Goal: Information Seeking & Learning: Learn about a topic

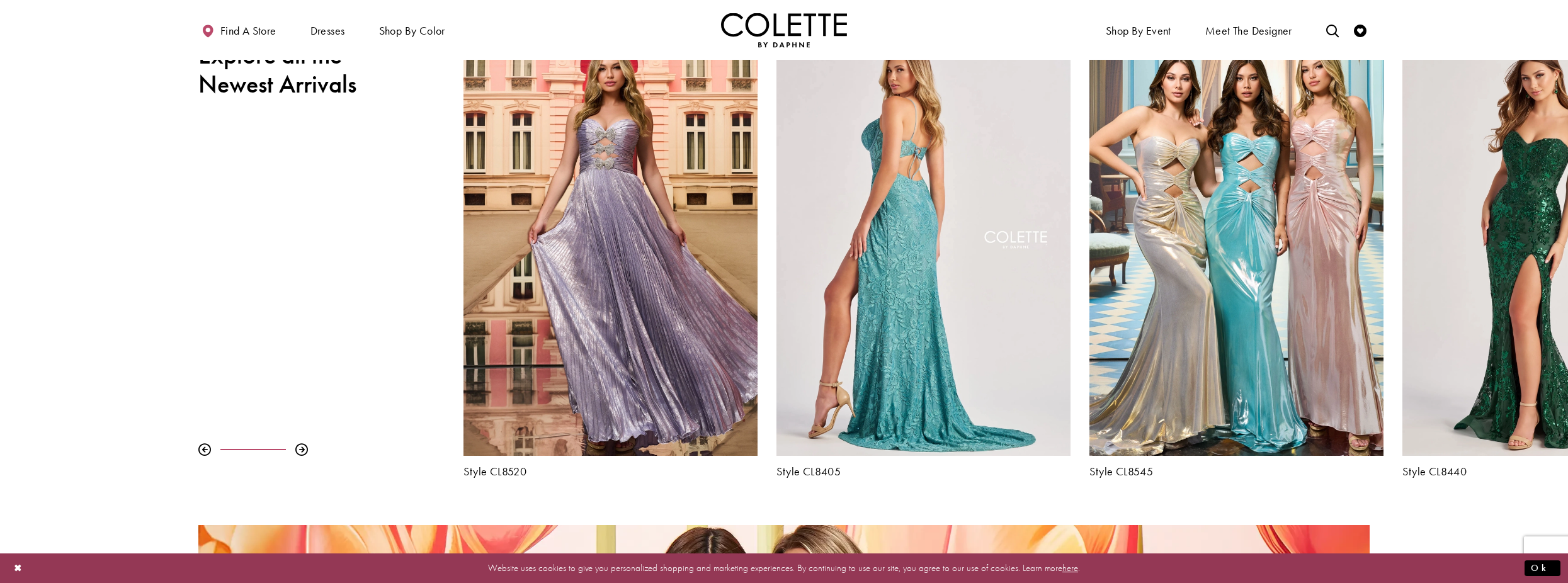
scroll to position [756, 0]
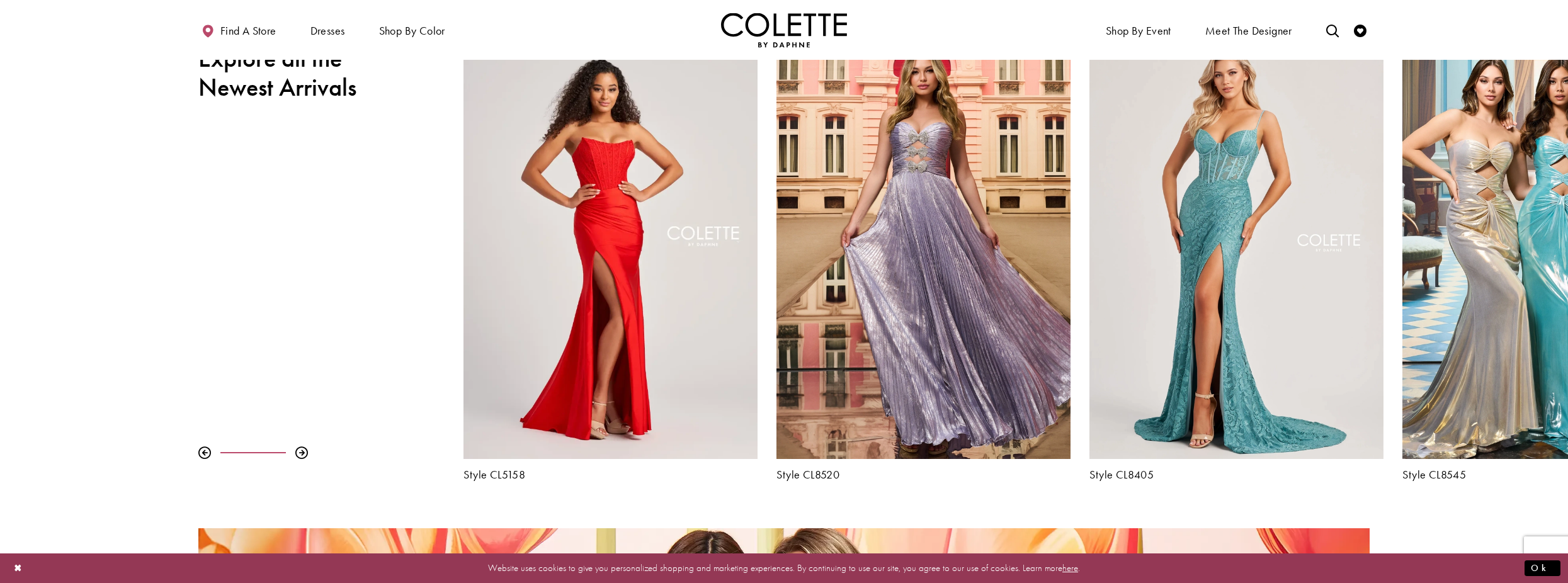
drag, startPoint x: 1046, startPoint y: 407, endPoint x: 1579, endPoint y: 338, distance: 537.4
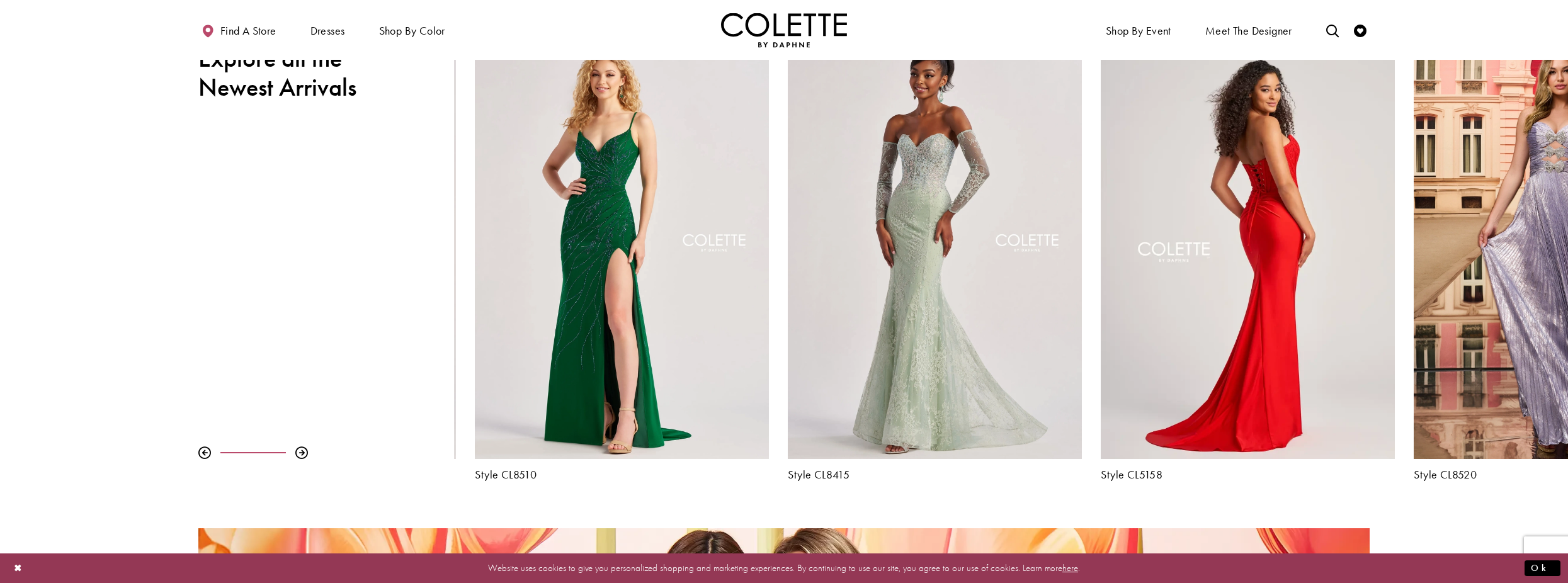
drag, startPoint x: 619, startPoint y: 361, endPoint x: 1256, endPoint y: 316, distance: 638.6
click at [1256, 316] on div "Visit Colette by Daphne Style No. CL5158 Page" at bounding box center [1247, 245] width 294 height 428
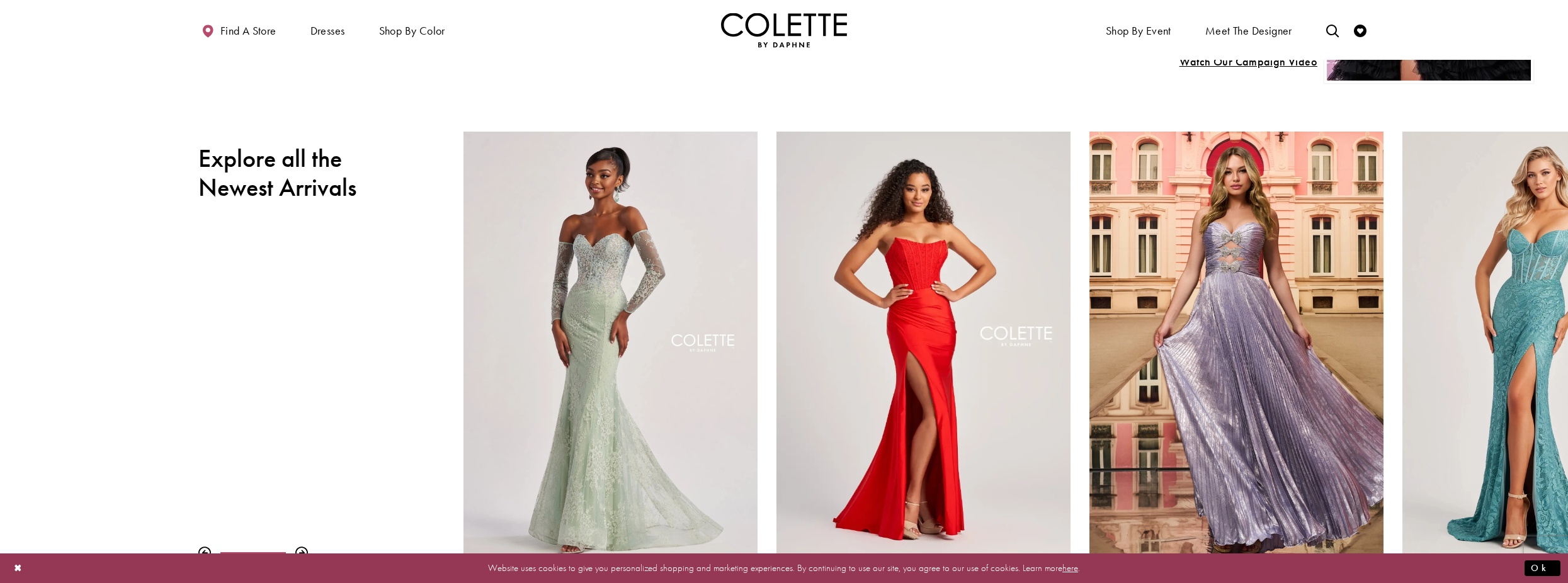
scroll to position [504, 0]
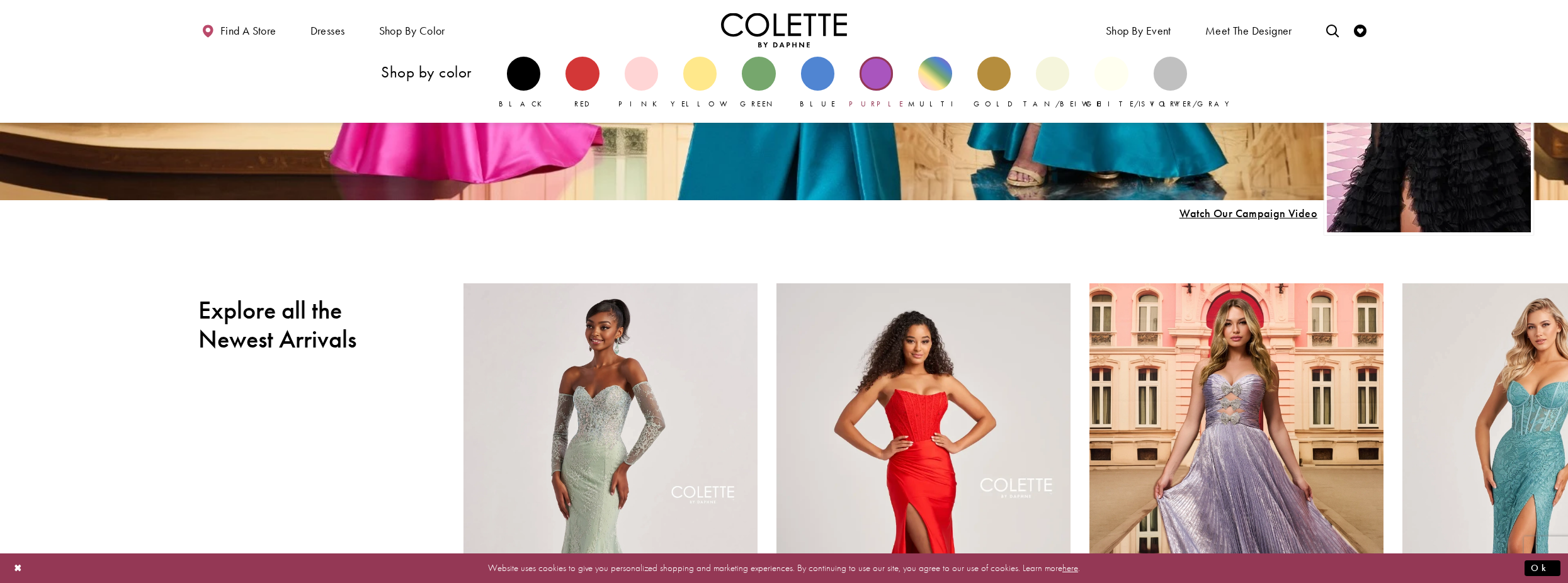
click at [880, 79] on div "Primary block" at bounding box center [876, 73] width 33 height 33
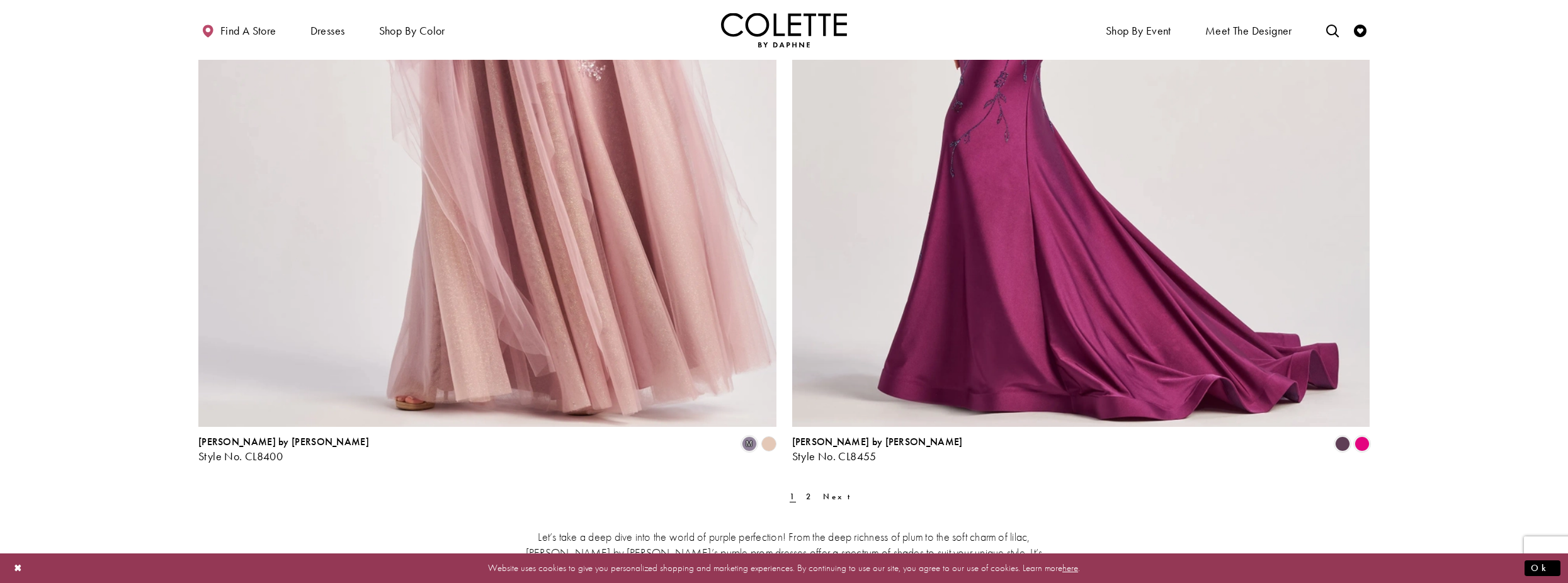
scroll to position [3213, 0]
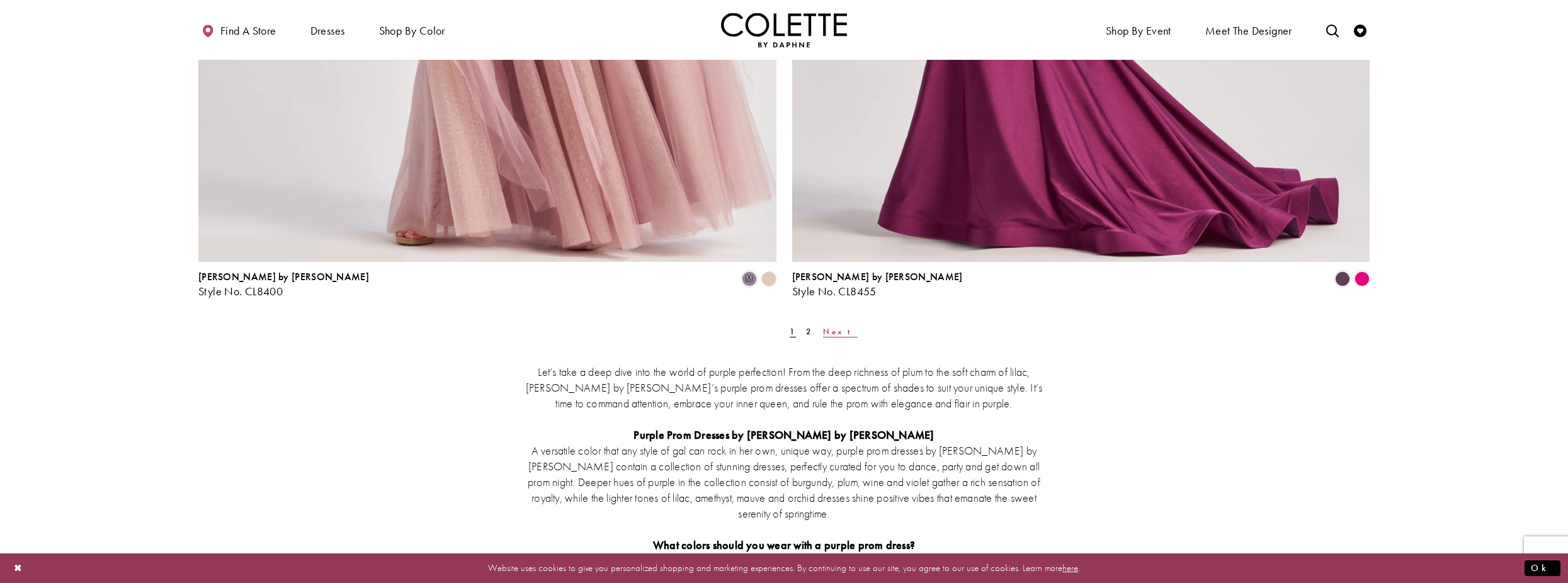
click at [824, 329] on span "Next" at bounding box center [840, 332] width 35 height 11
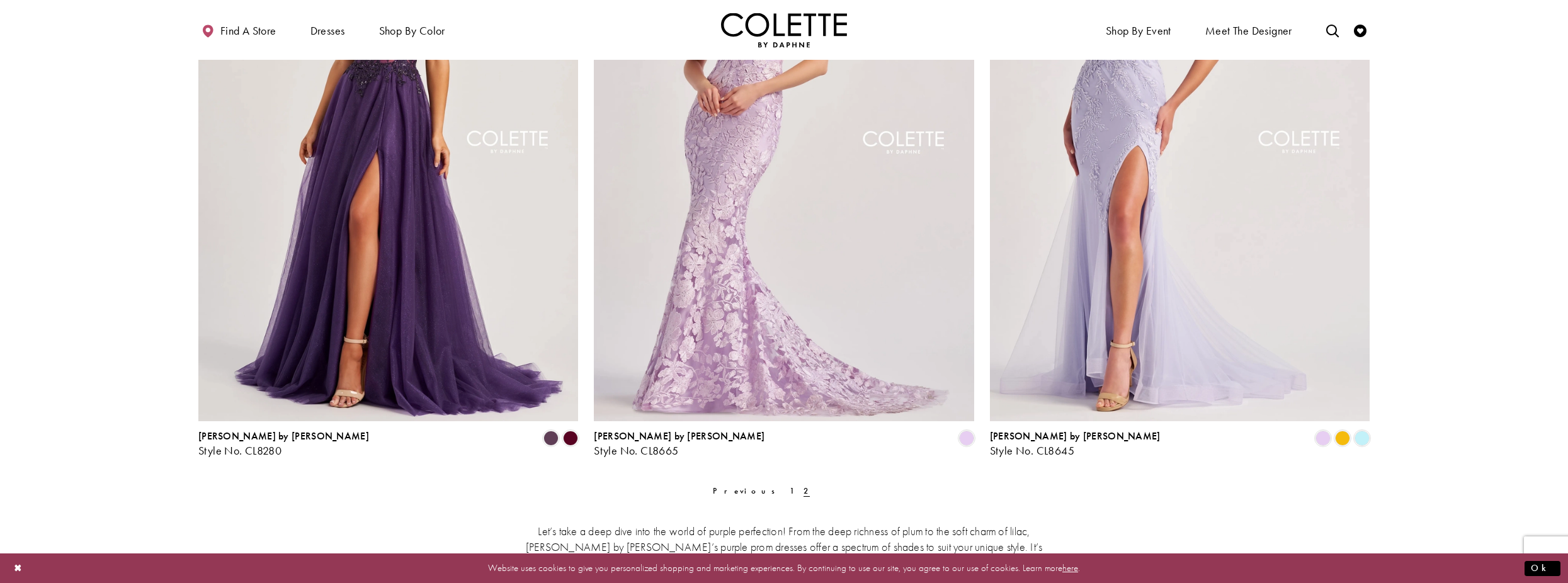
scroll to position [761, 0]
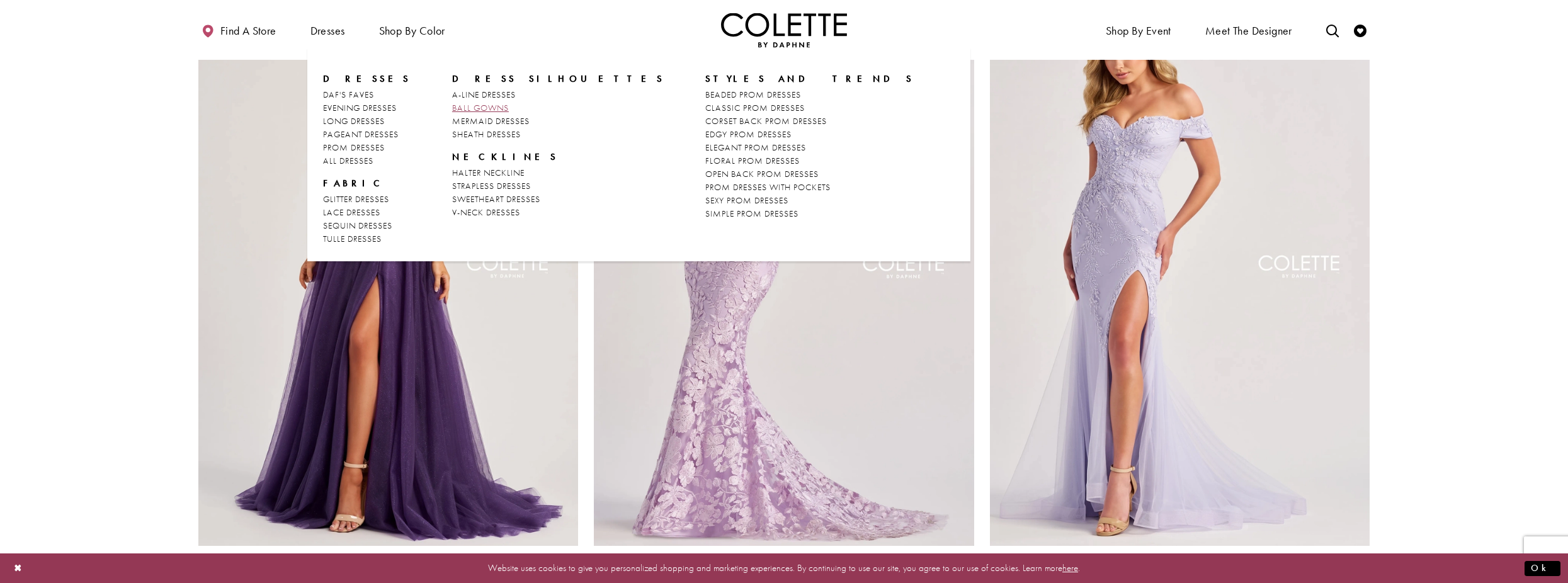
click at [452, 107] on span "BALL GOWNS" at bounding box center [480, 108] width 57 height 12
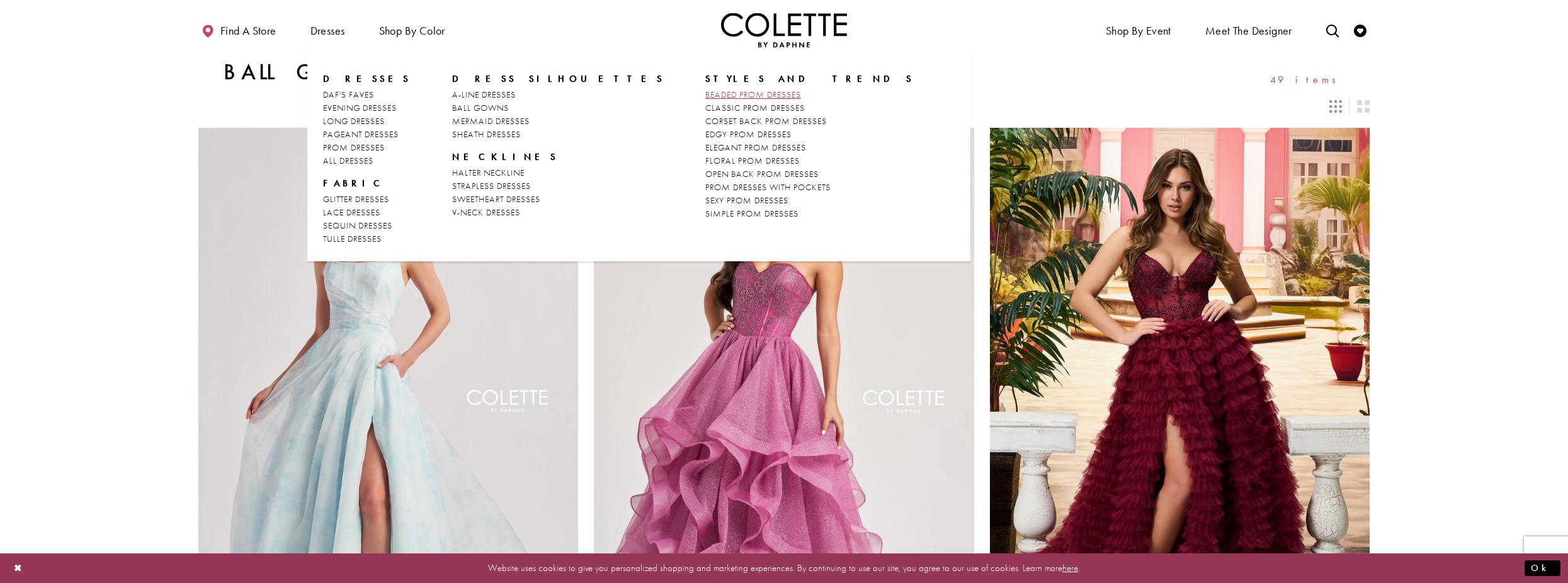
click at [705, 93] on span "BEADED PROM DRESSES" at bounding box center [753, 95] width 96 height 12
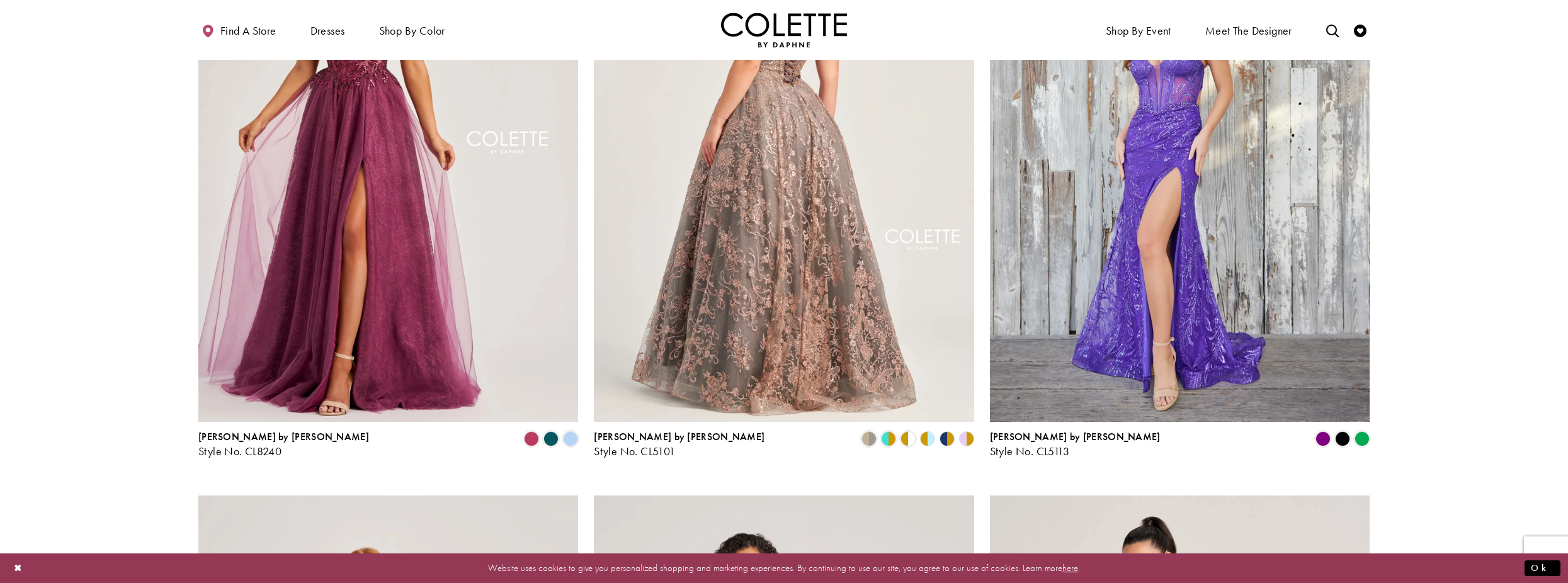
scroll to position [1449, 0]
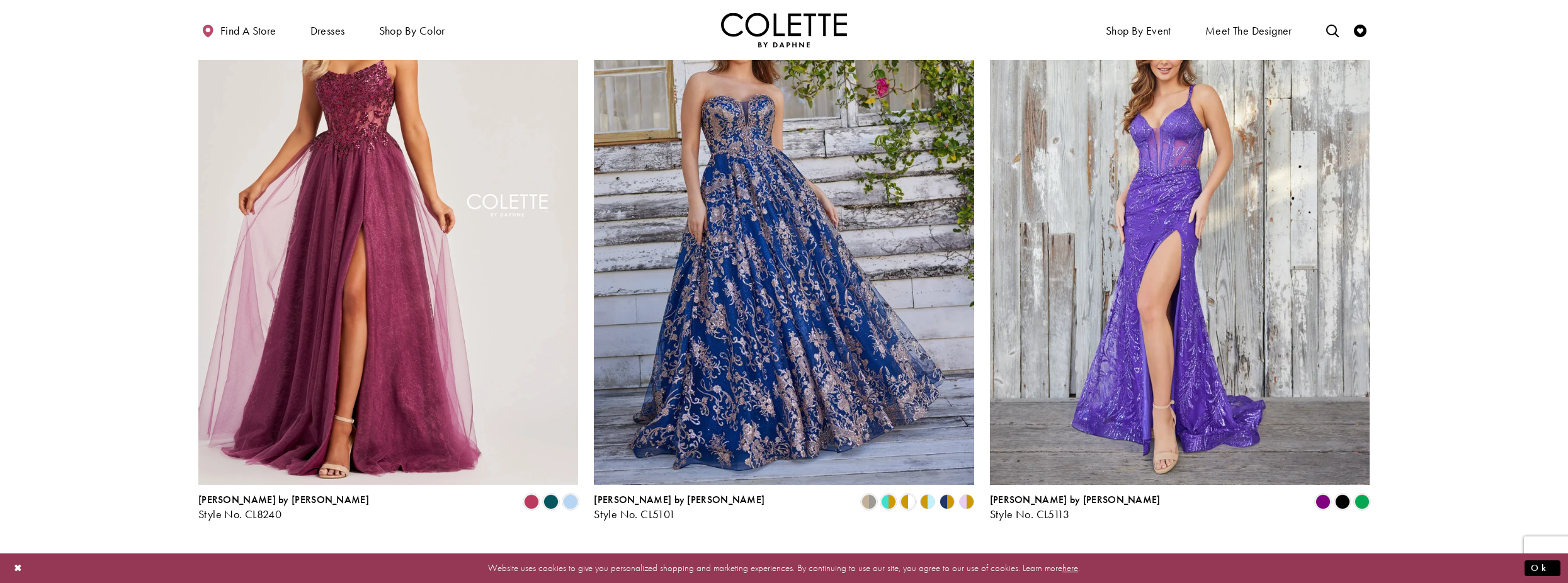
click at [948, 504] on polygon "Product List" at bounding box center [952, 502] width 10 height 19
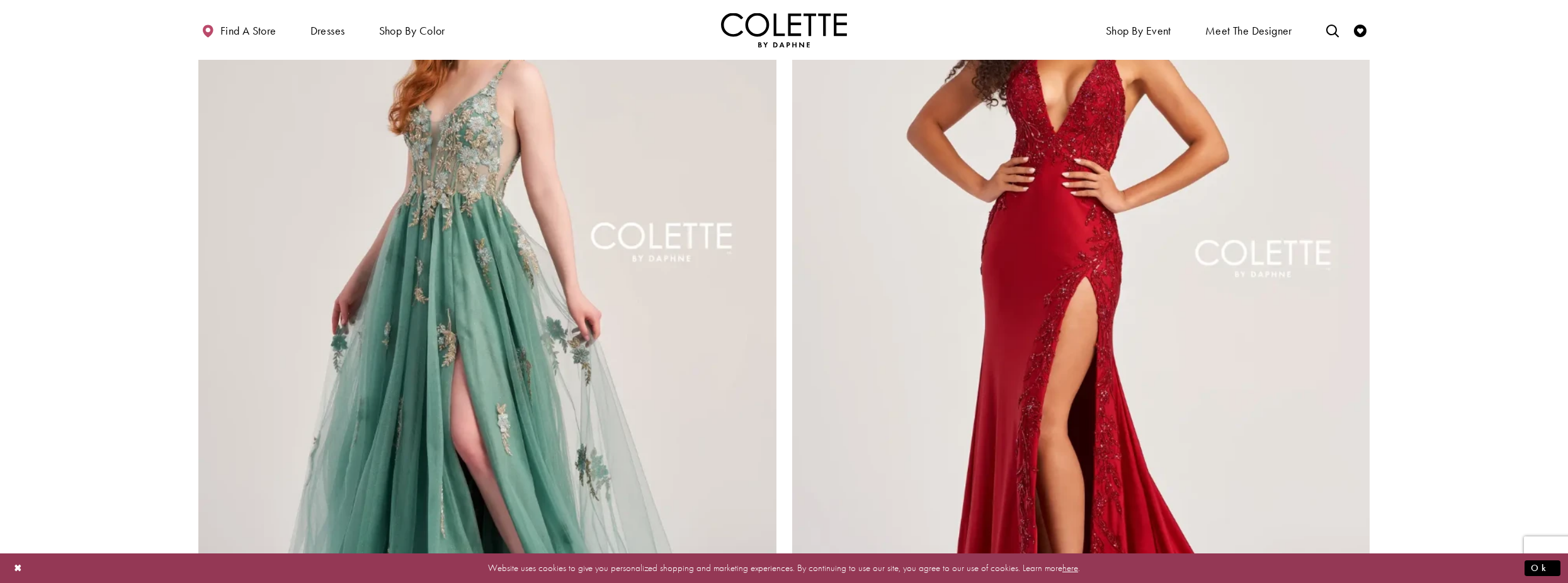
scroll to position [3149, 0]
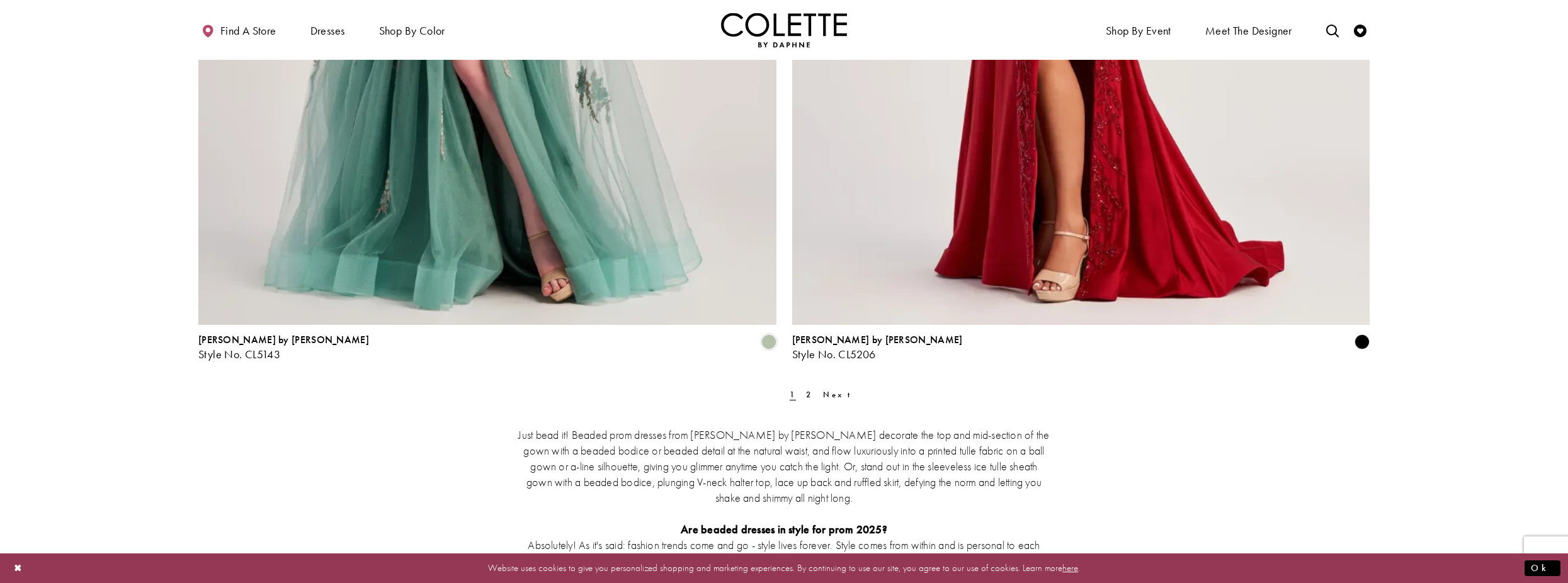
click at [823, 397] on span "Next" at bounding box center [840, 394] width 35 height 11
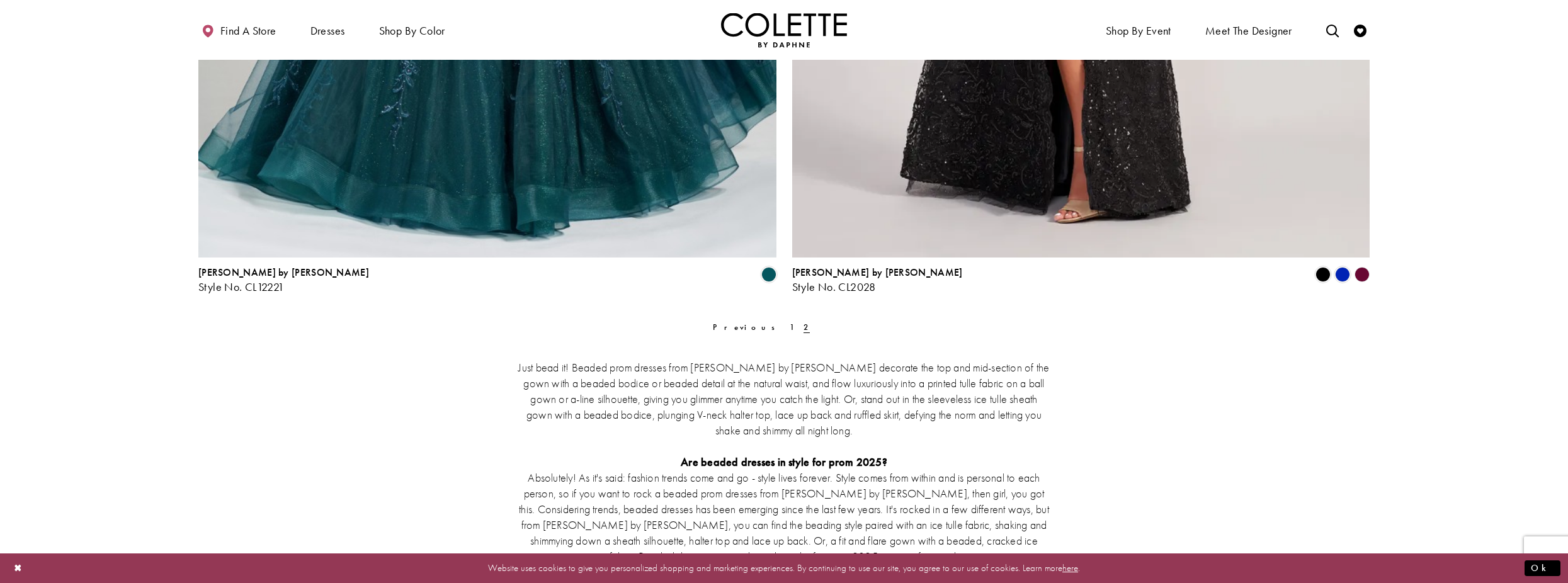
scroll to position [2084, 0]
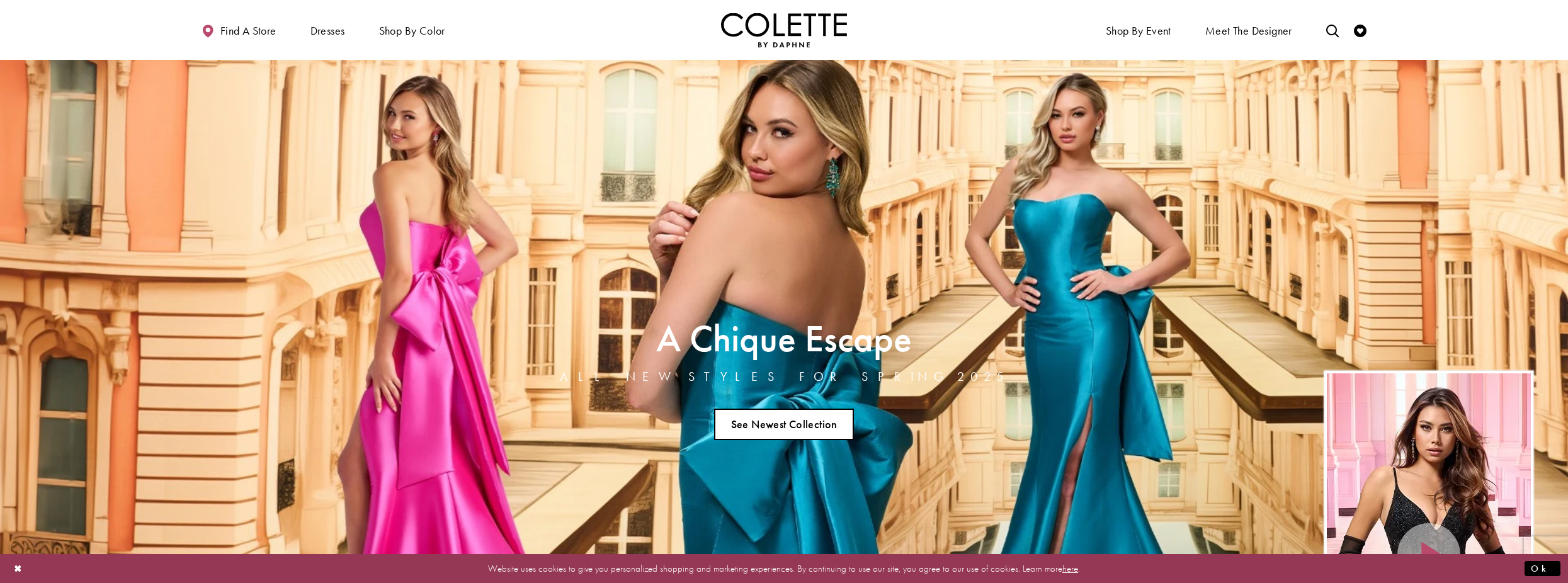
click at [748, 428] on link "See Newest Collection" at bounding box center [784, 425] width 140 height 32
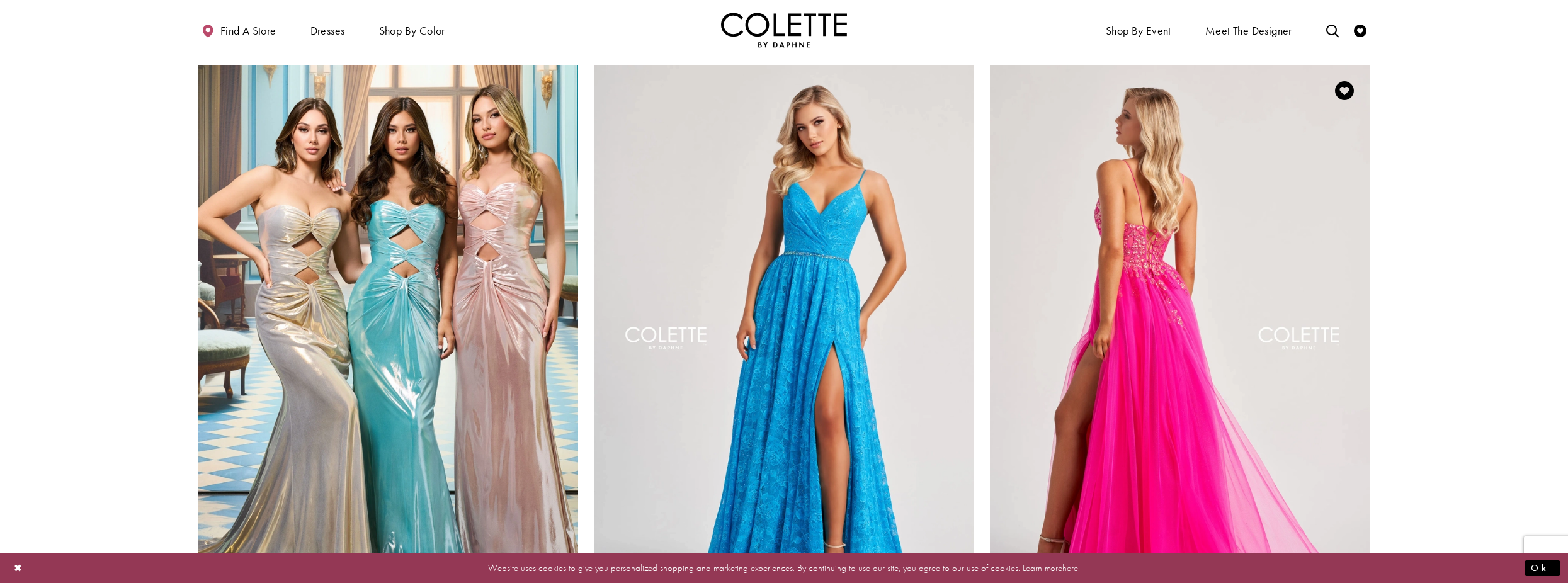
scroll to position [2394, 0]
